Goal: Transaction & Acquisition: Obtain resource

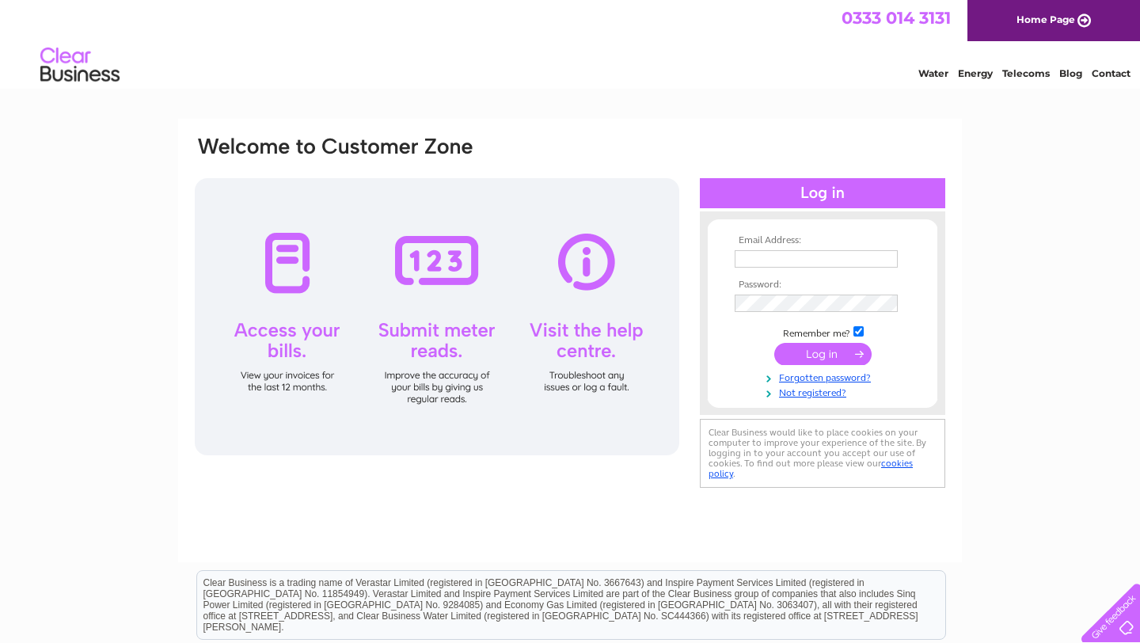
type input "[EMAIL_ADDRESS][DOMAIN_NAME]"
click at [821, 355] on input "submit" at bounding box center [822, 354] width 97 height 22
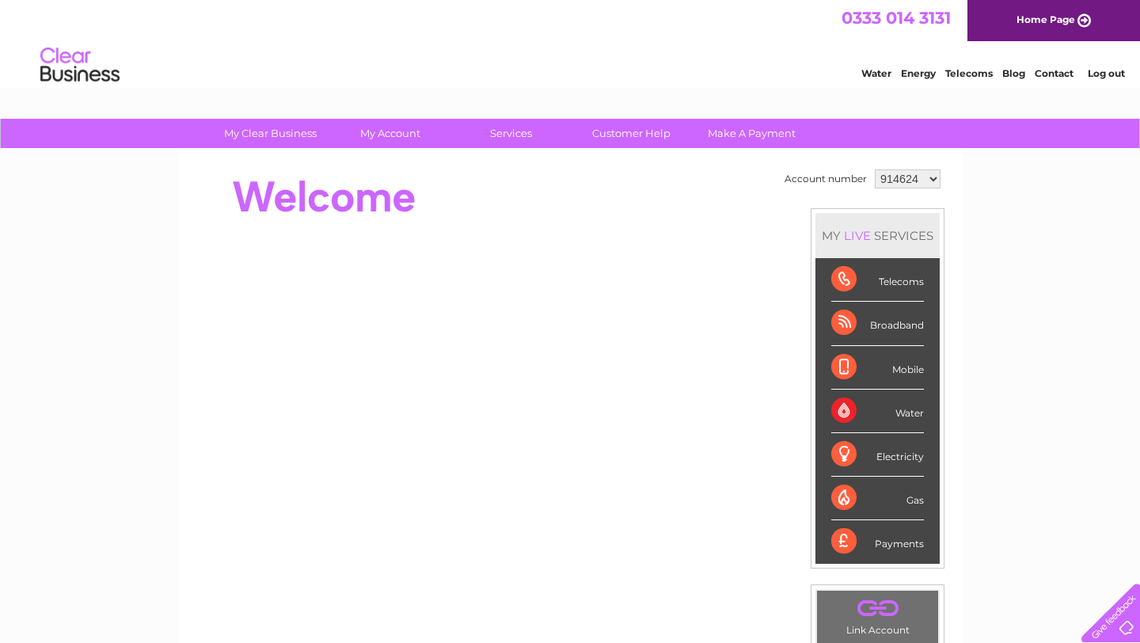
click at [930, 181] on select "914624 3023458" at bounding box center [908, 178] width 66 height 19
select select "3023458"
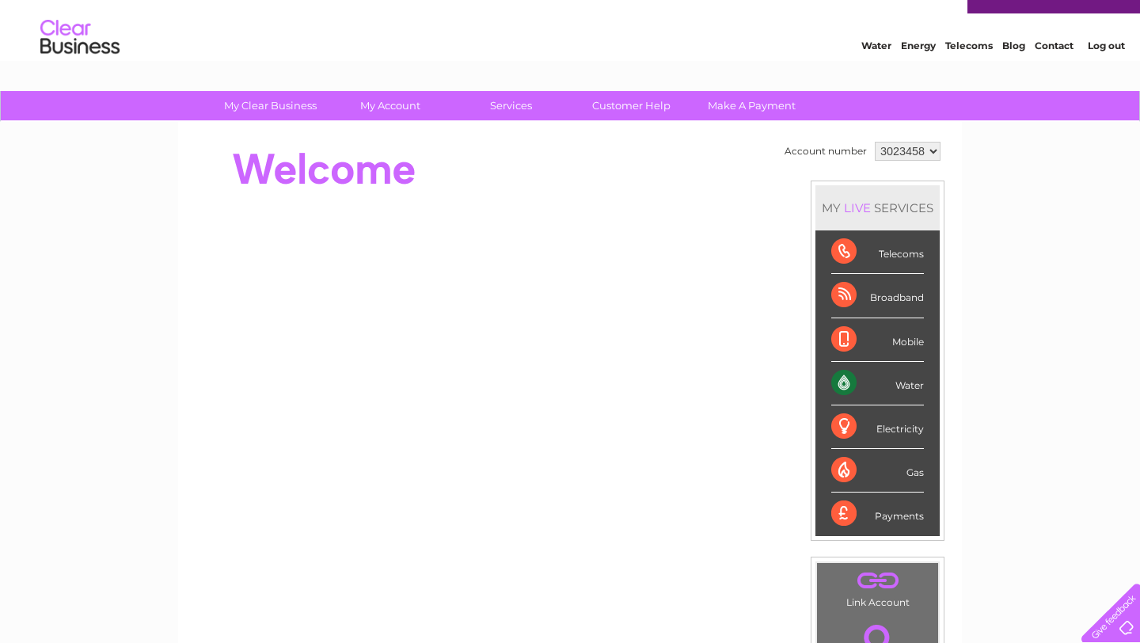
scroll to position [30, 0]
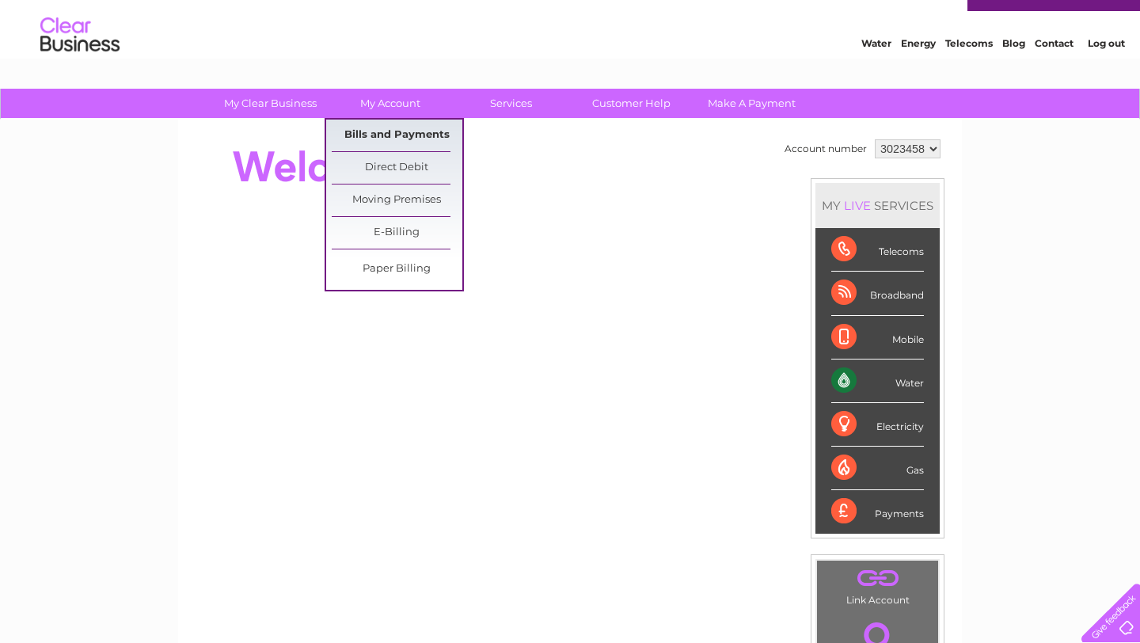
click at [385, 128] on link "Bills and Payments" at bounding box center [397, 136] width 131 height 32
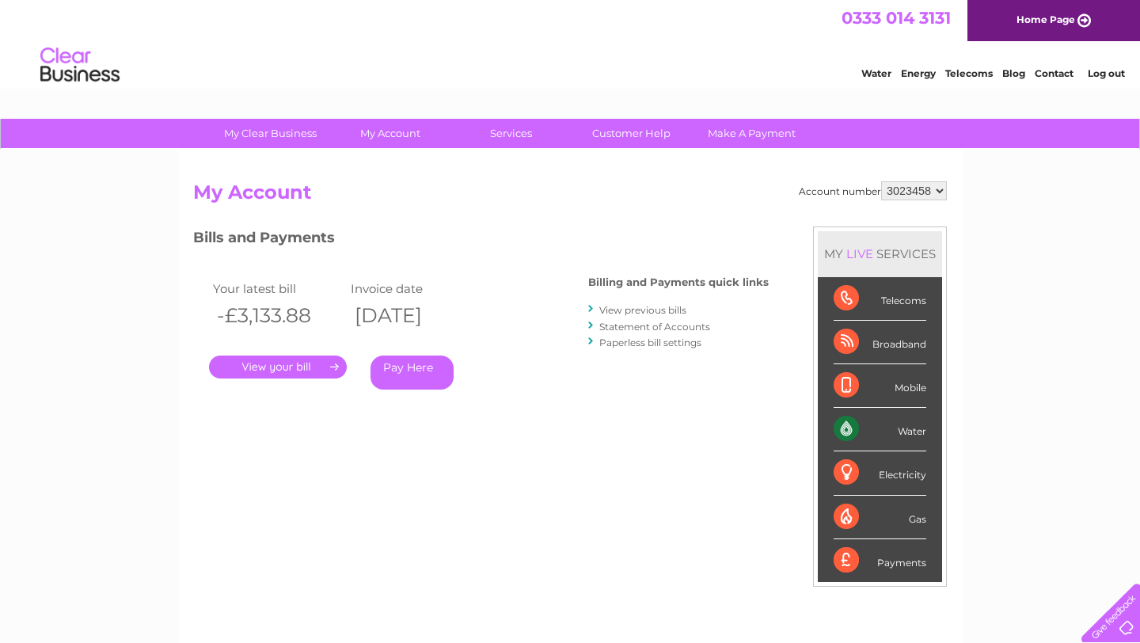
click at [279, 365] on link "." at bounding box center [278, 366] width 138 height 23
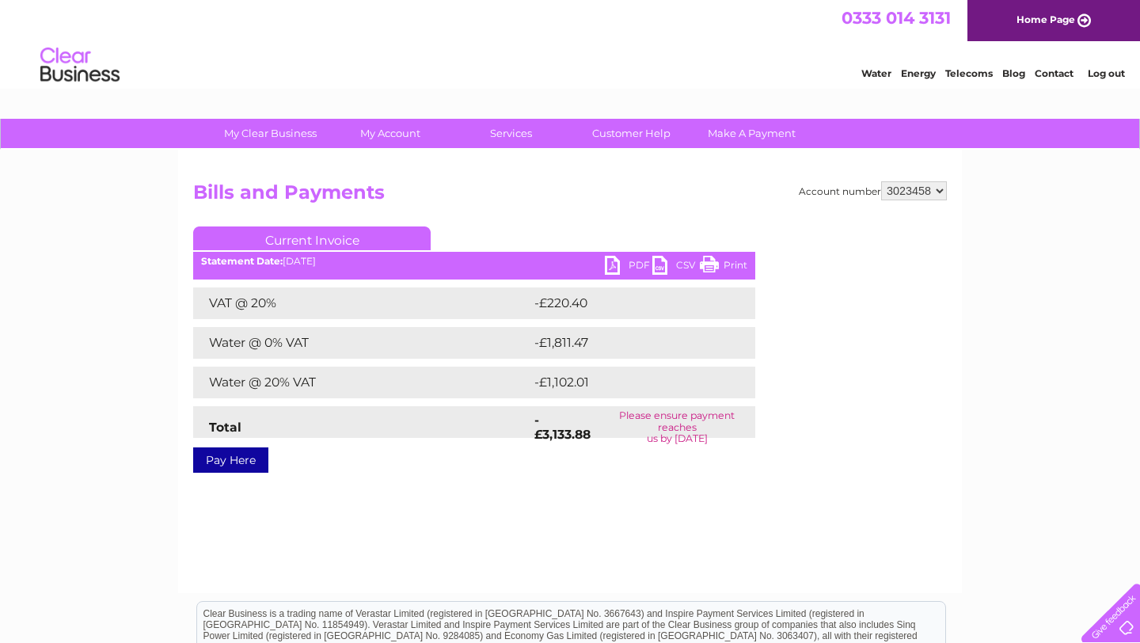
click at [618, 264] on link "PDF" at bounding box center [628, 267] width 47 height 23
